Goal: Task Accomplishment & Management: Use online tool/utility

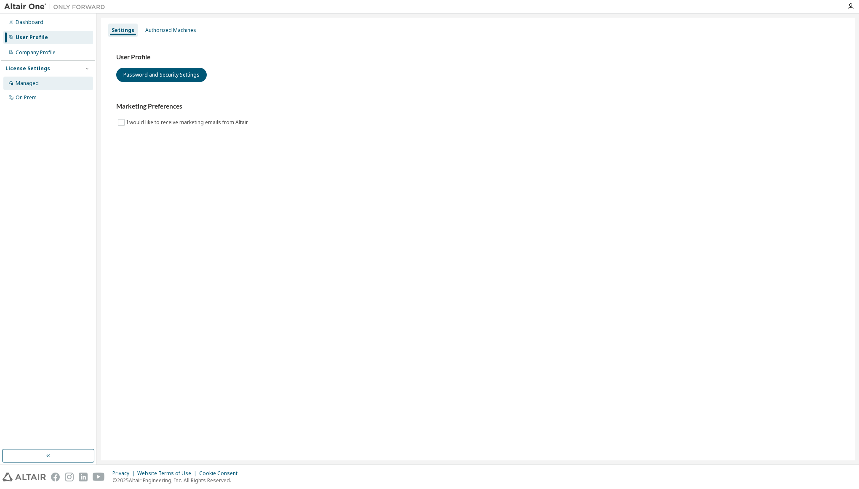
click at [31, 87] on div "Managed" at bounding box center [48, 83] width 90 height 13
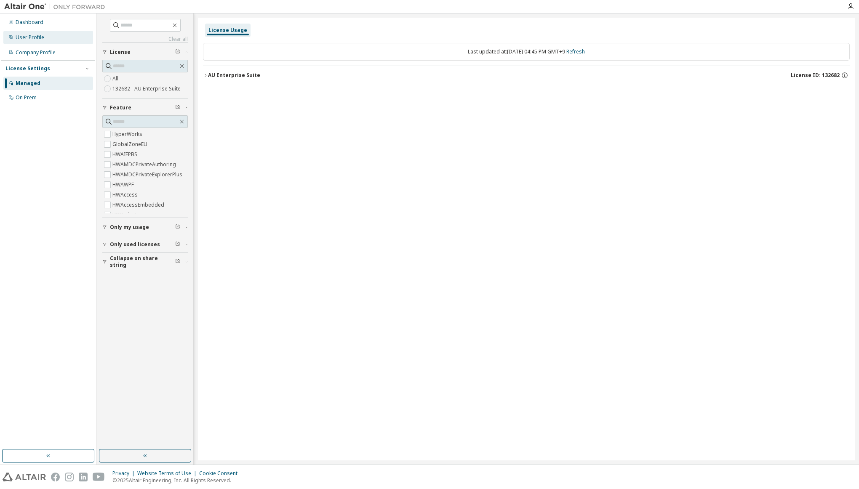
click at [28, 36] on div "User Profile" at bounding box center [30, 37] width 29 height 7
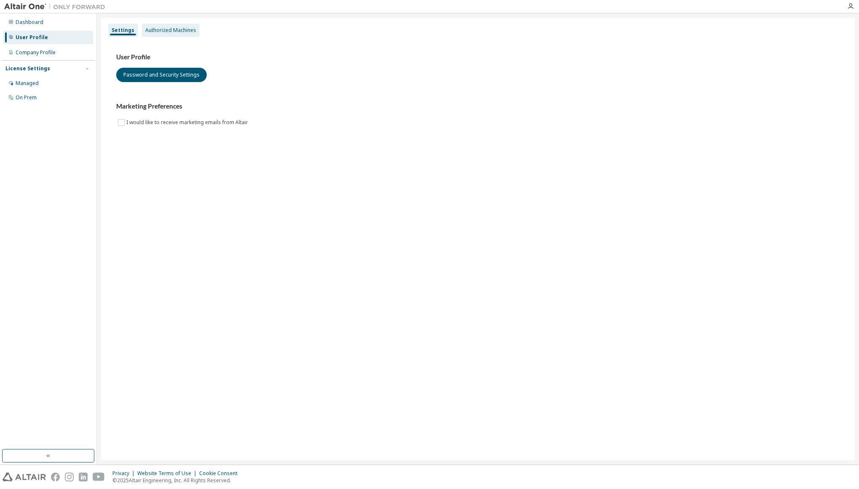
click at [163, 31] on div "Authorized Machines" at bounding box center [170, 30] width 51 height 7
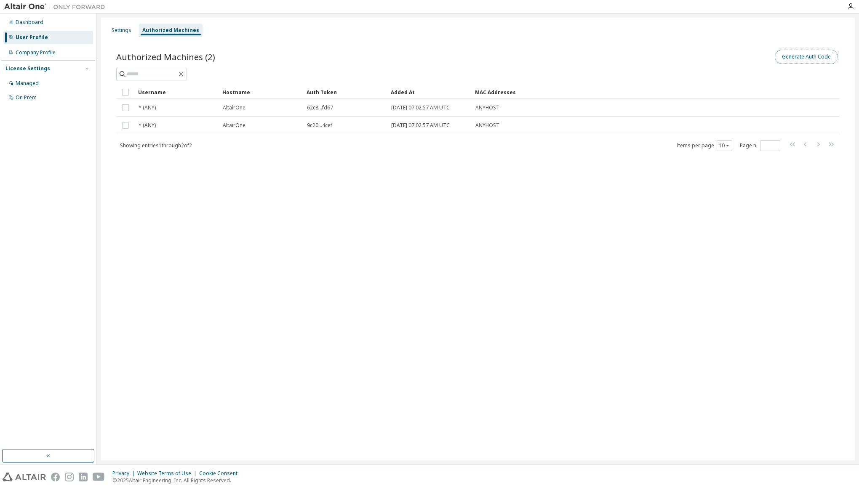
click at [814, 53] on button "Generate Auth Code" at bounding box center [805, 57] width 63 height 14
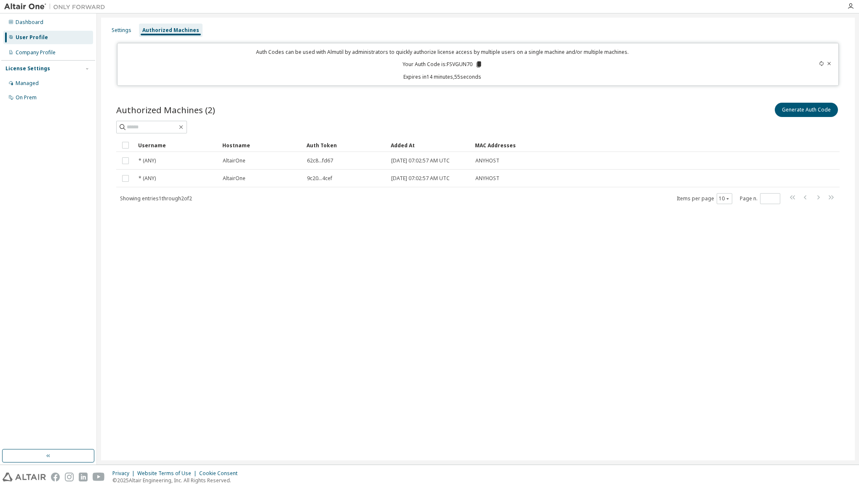
click at [459, 61] on p "Your Auth Code is: FSVGUN70" at bounding box center [442, 65] width 80 height 8
drag, startPoint x: 459, startPoint y: 61, endPoint x: 617, endPoint y: 77, distance: 158.2
click at [617, 77] on p "Expires in 14 minutes, 53 seconds" at bounding box center [441, 76] width 639 height 7
click at [480, 64] on icon at bounding box center [478, 64] width 5 height 6
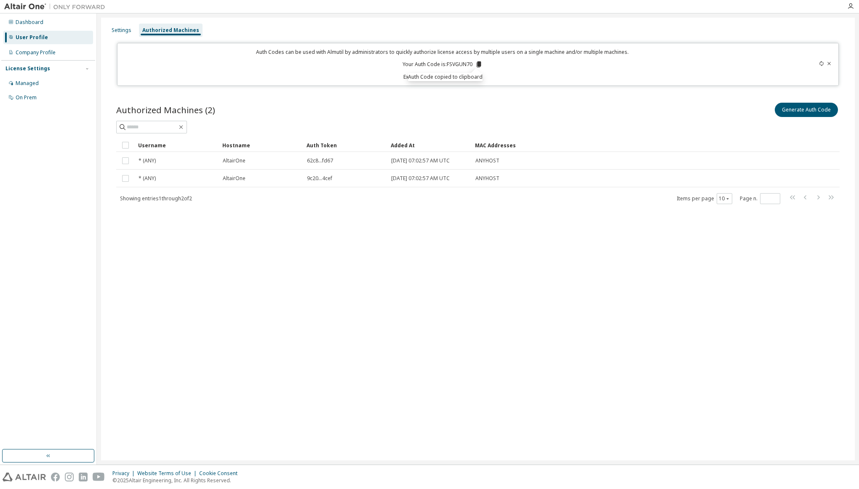
click at [480, 64] on icon at bounding box center [478, 64] width 5 height 6
